Goal: Information Seeking & Learning: Stay updated

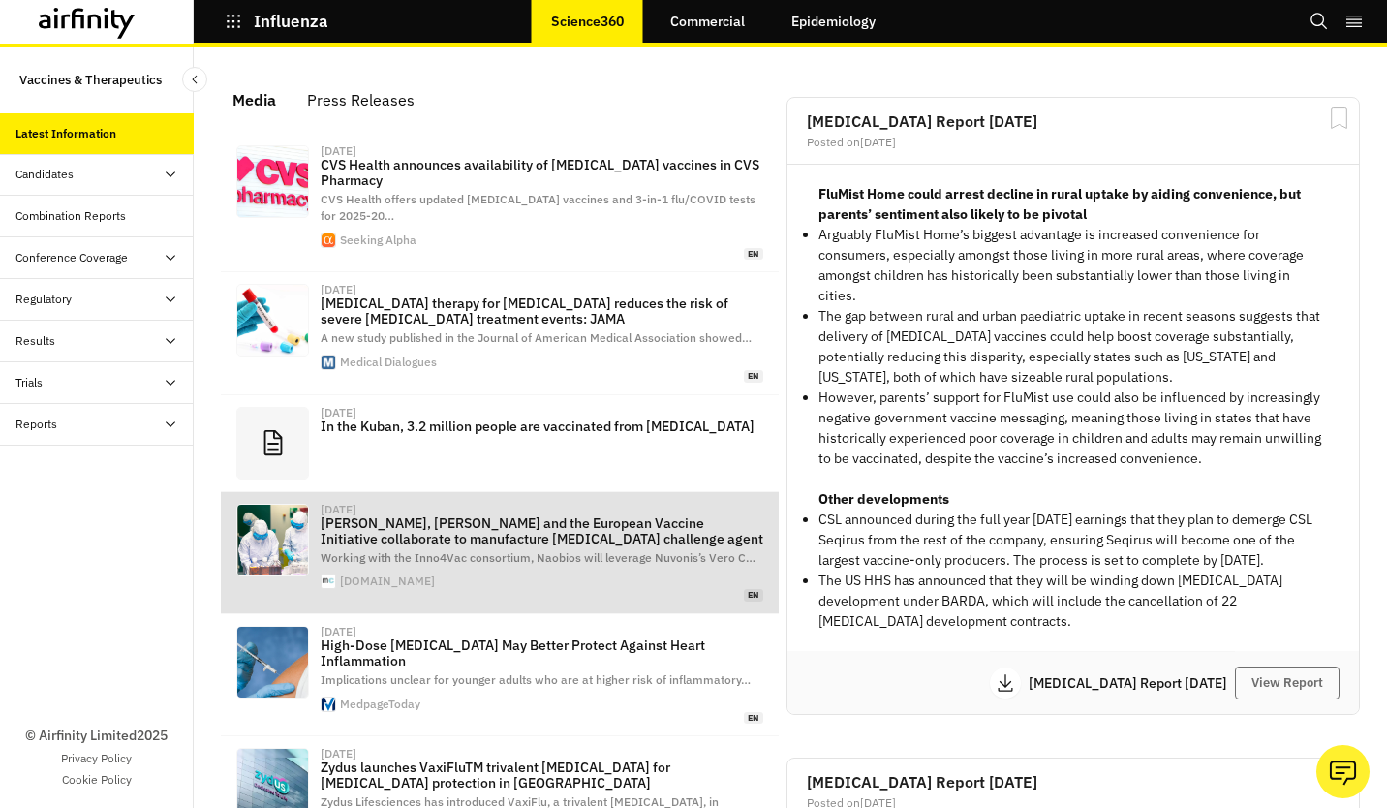
scroll to position [1275, 566]
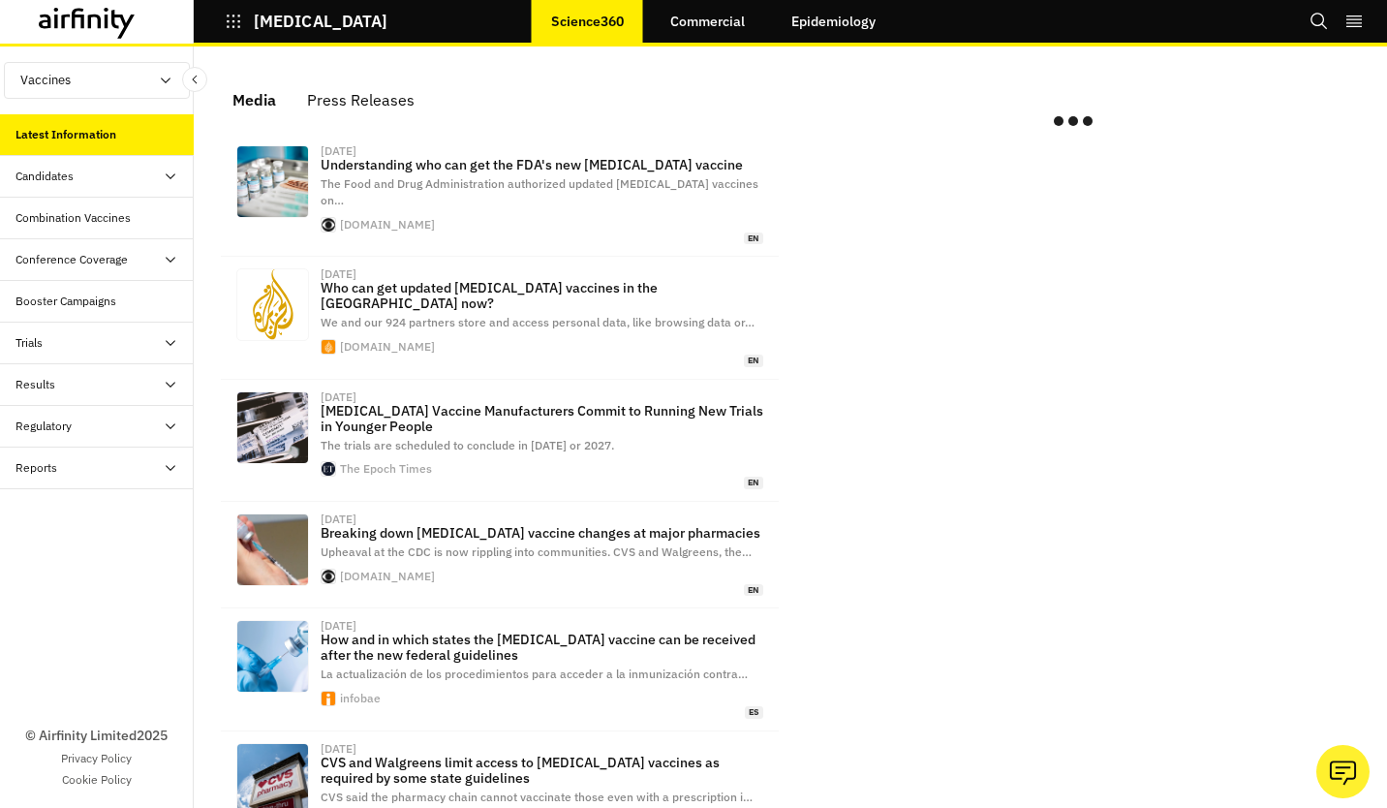
click at [387, 84] on button "Press Releases" at bounding box center [361, 100] width 139 height 46
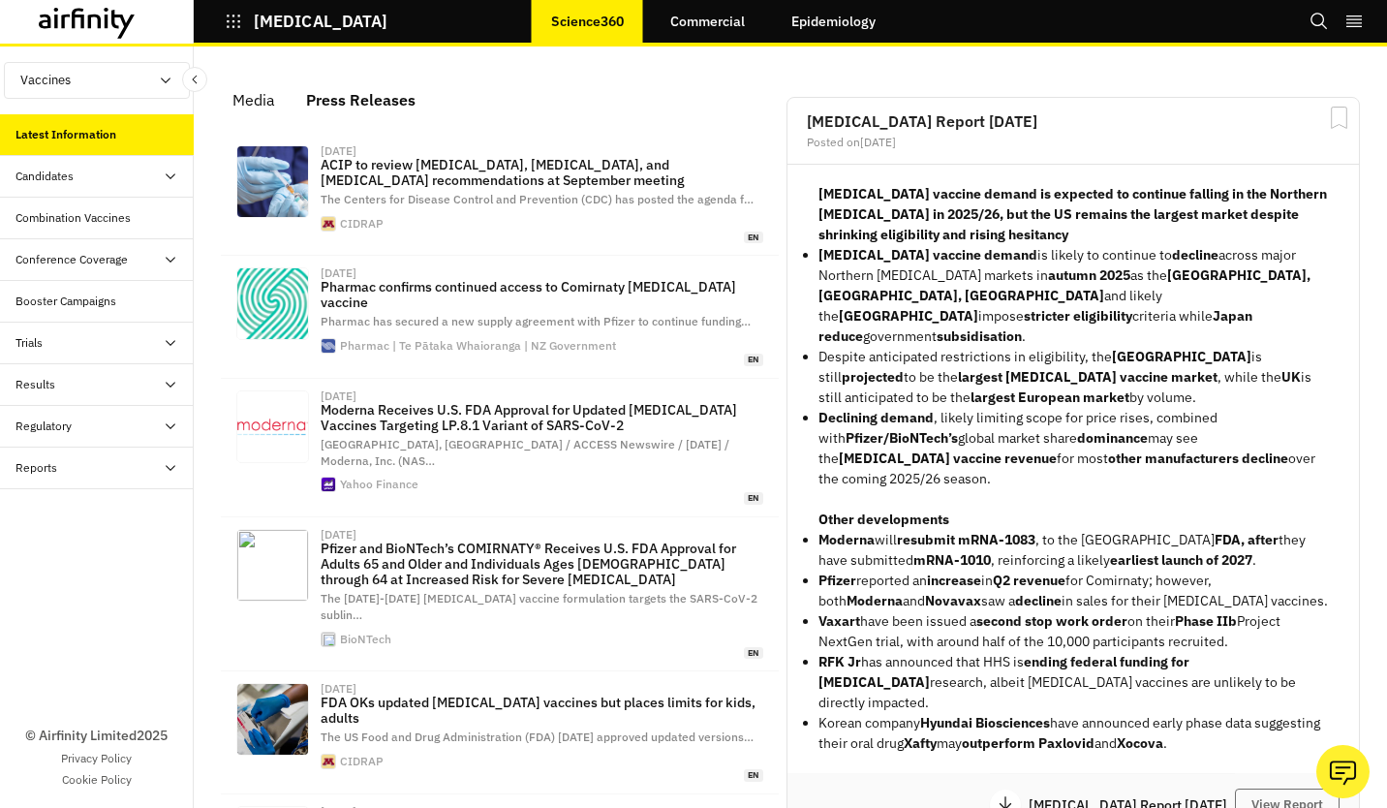
scroll to position [1324, 566]
